Goal: Book appointment/travel/reservation

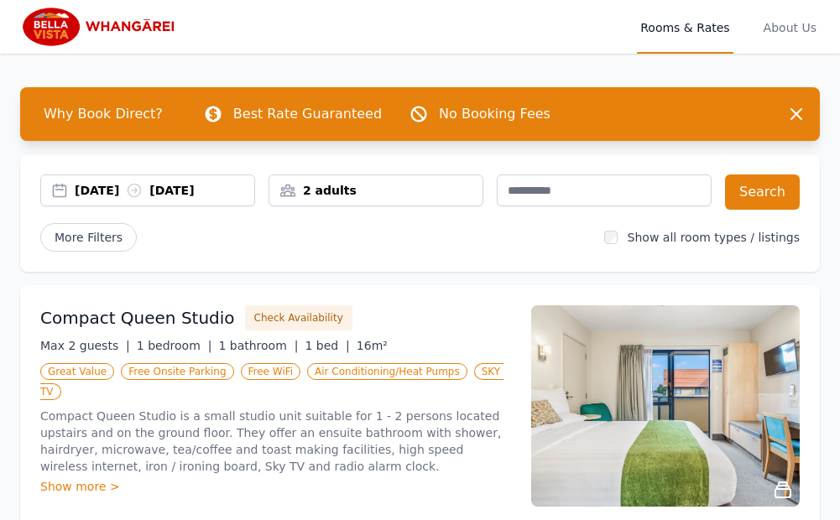
click at [240, 188] on div "[DATE] [DATE]" at bounding box center [164, 190] width 179 height 17
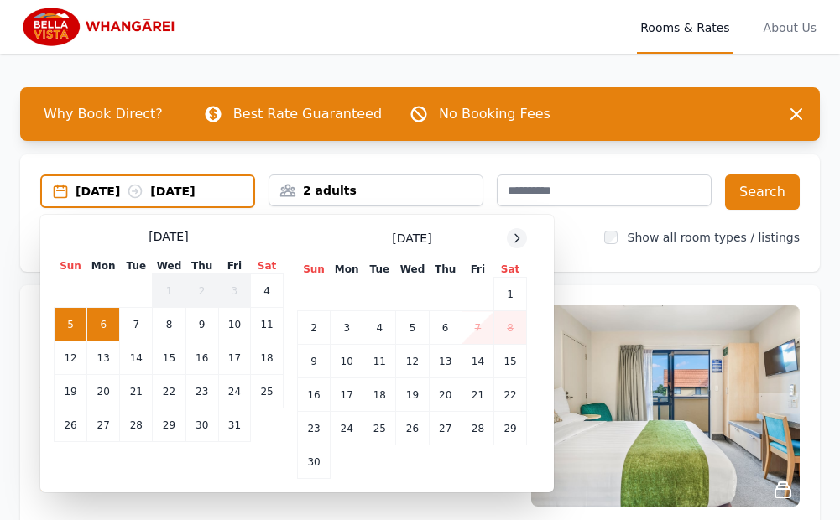
click at [518, 237] on icon at bounding box center [517, 238] width 4 height 8
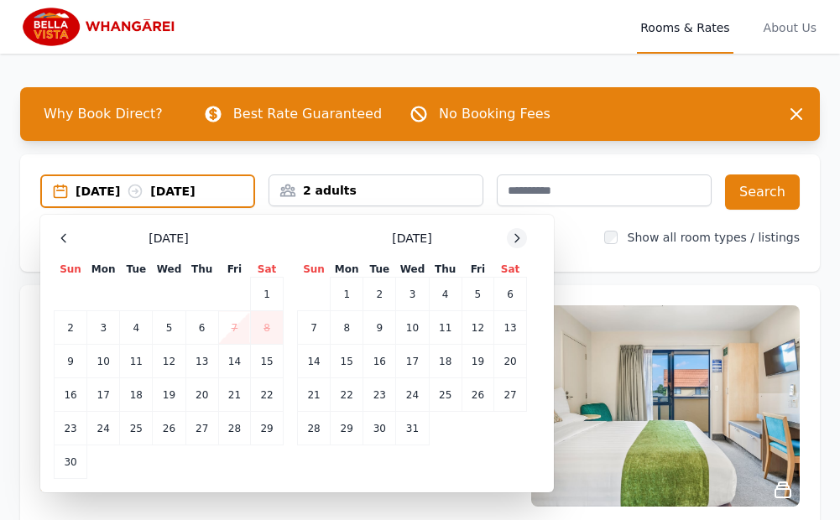
click at [518, 237] on icon at bounding box center [517, 238] width 4 height 8
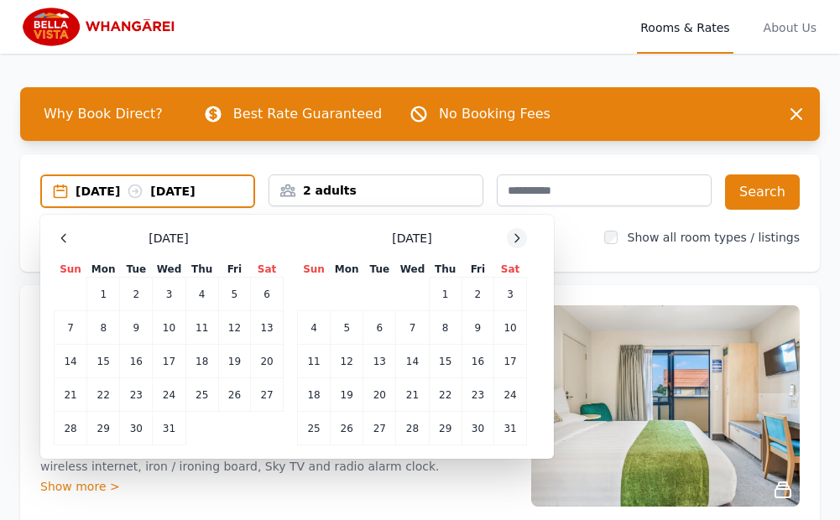
click at [518, 237] on icon at bounding box center [517, 238] width 4 height 8
click at [476, 329] on td "10" at bounding box center [477, 328] width 32 height 34
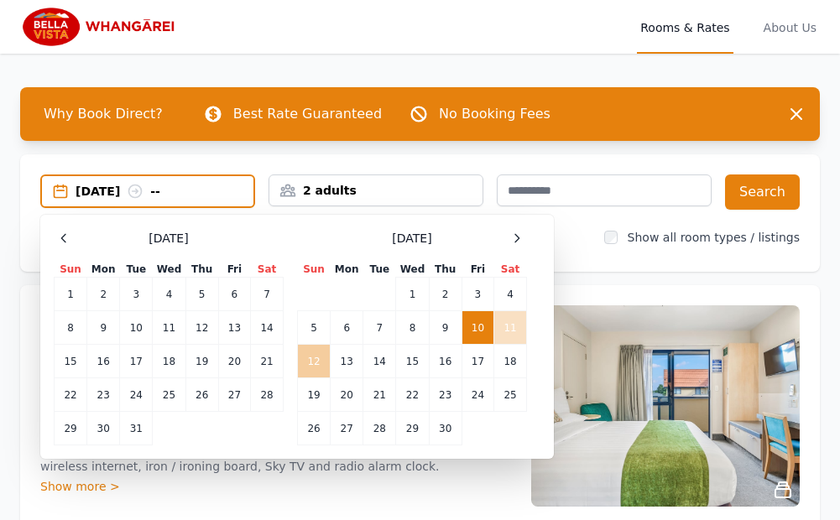
click at [312, 359] on td "12" at bounding box center [314, 362] width 33 height 34
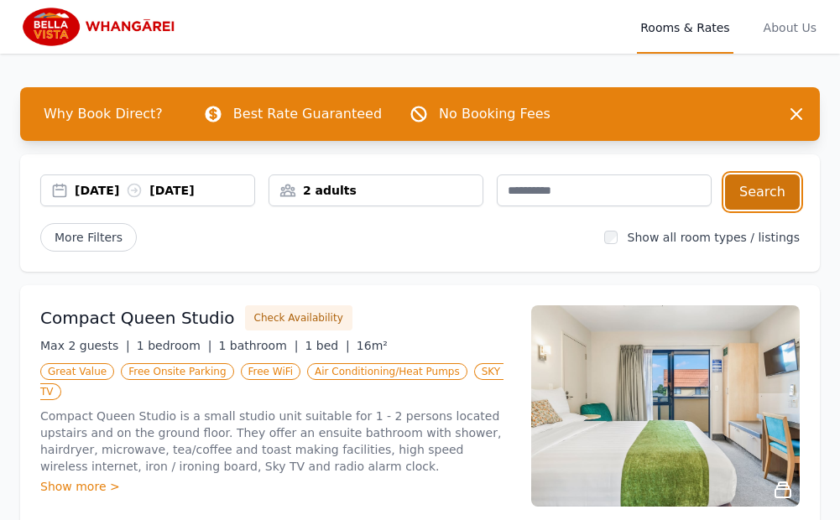
click at [765, 190] on button "Search" at bounding box center [762, 191] width 75 height 35
click at [141, 190] on icon at bounding box center [134, 191] width 13 height 13
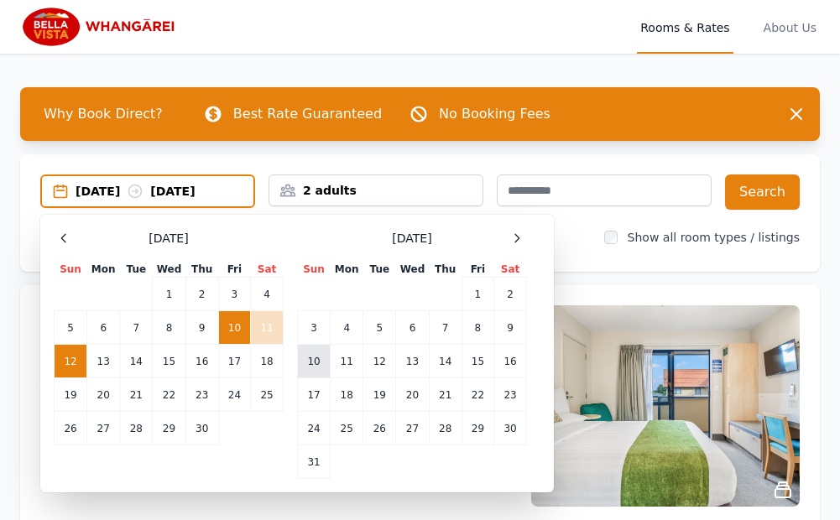
click at [318, 360] on td "10" at bounding box center [314, 362] width 33 height 34
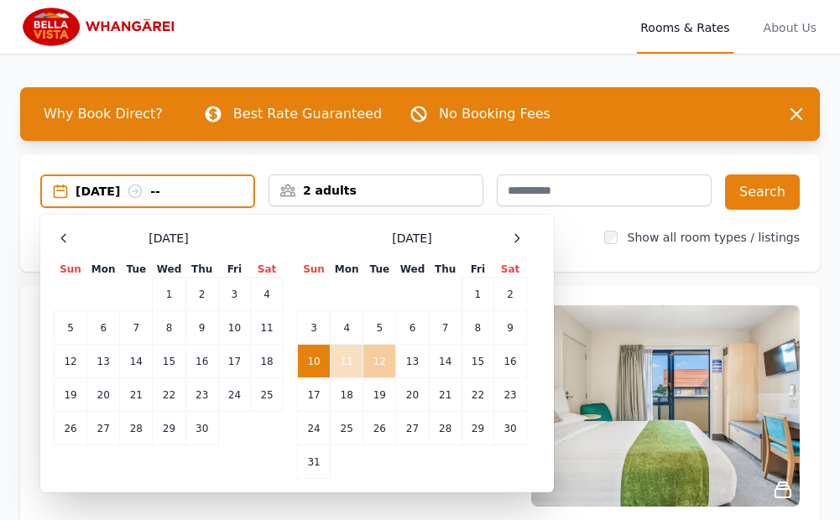
click at [382, 362] on td "12" at bounding box center [379, 362] width 33 height 34
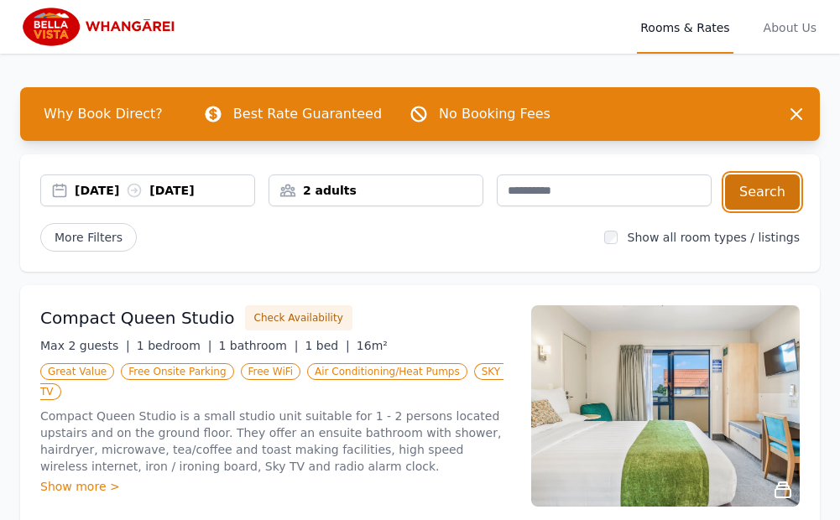
click at [760, 191] on button "Search" at bounding box center [762, 191] width 75 height 35
